Goal: Task Accomplishment & Management: Manage account settings

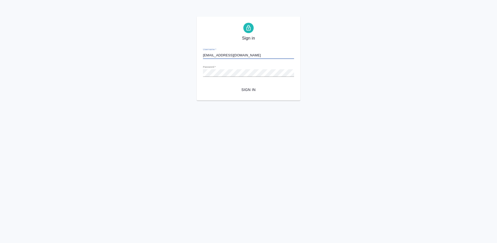
click at [240, 55] on input "erlam838@gmail.com" at bounding box center [248, 55] width 91 height 7
click at [242, 55] on input "erlam838@gmail.com" at bounding box center [248, 55] width 91 height 7
drag, startPoint x: 240, startPoint y: 56, endPoint x: 205, endPoint y: 57, distance: 35.2
click at [205, 57] on input "erlam838@gmail.com" at bounding box center [248, 55] width 91 height 7
type input "e"
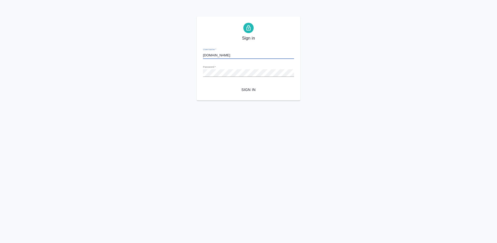
type input "a.lazareva@awatera.com"
click at [247, 90] on span "Sign in" at bounding box center [248, 90] width 83 height 6
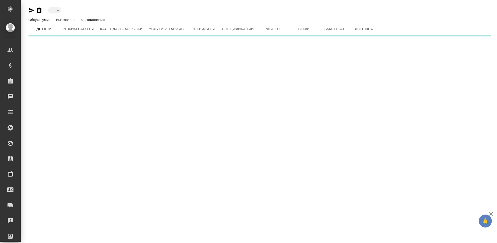
type input "toBeImplemented"
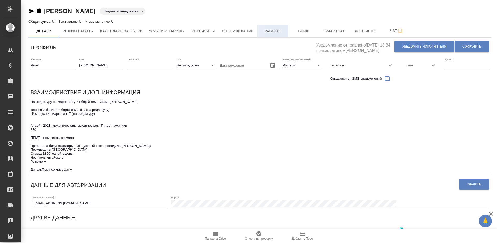
click at [277, 29] on span "Работы" at bounding box center [272, 31] width 25 height 6
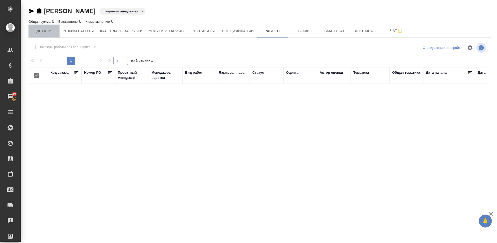
click at [45, 32] on span "Детали" at bounding box center [44, 31] width 25 height 6
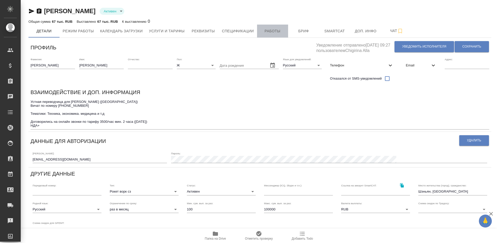
click at [280, 27] on button "Работы" at bounding box center [272, 31] width 31 height 13
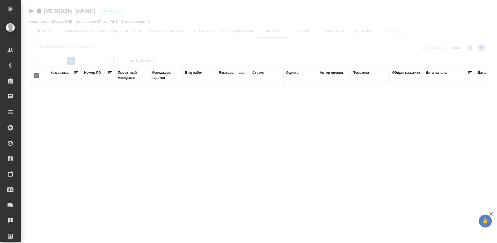
checkbox input "false"
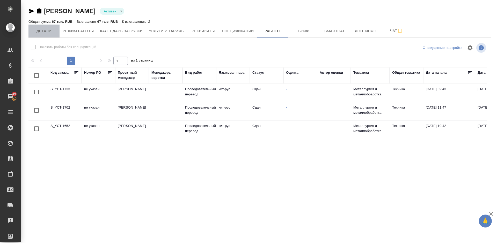
click at [48, 30] on span "Детали" at bounding box center [44, 31] width 25 height 6
